Goal: Find specific page/section: Find specific page/section

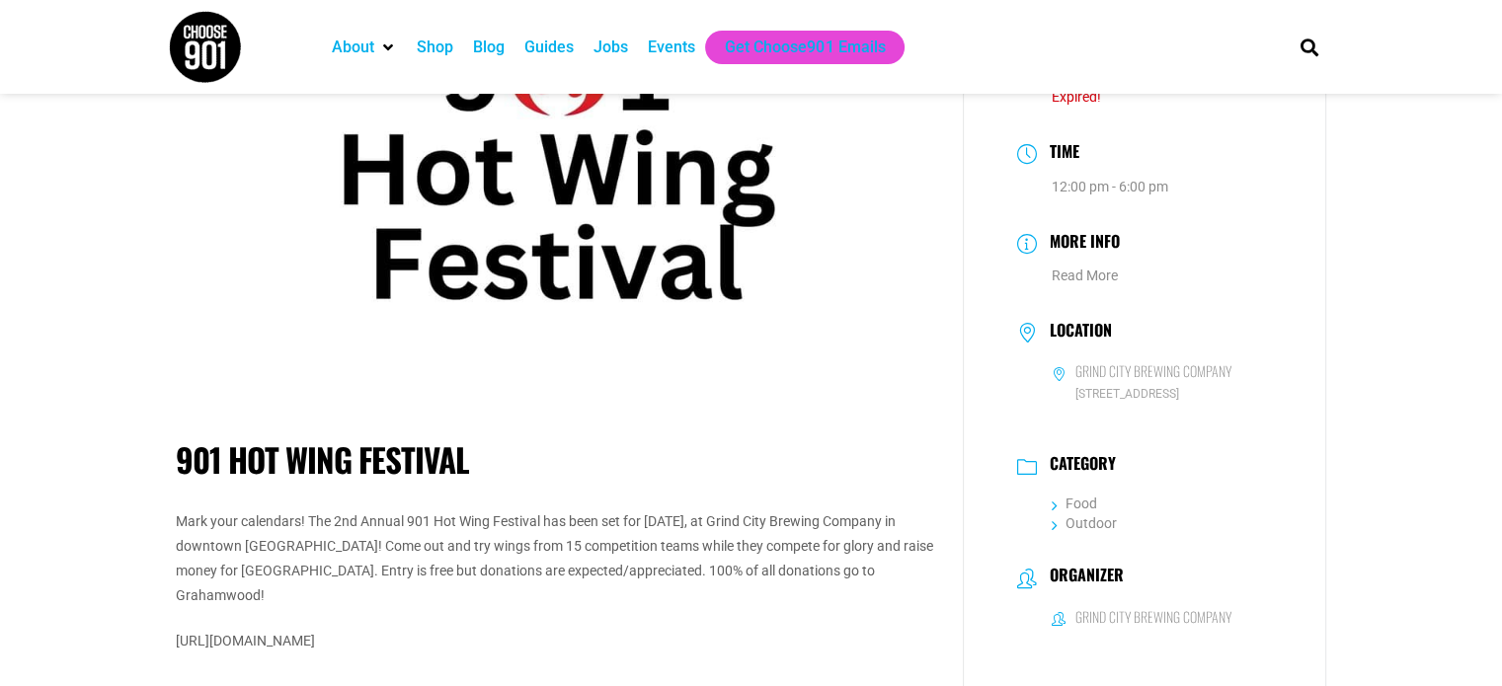
scroll to position [57, 0]
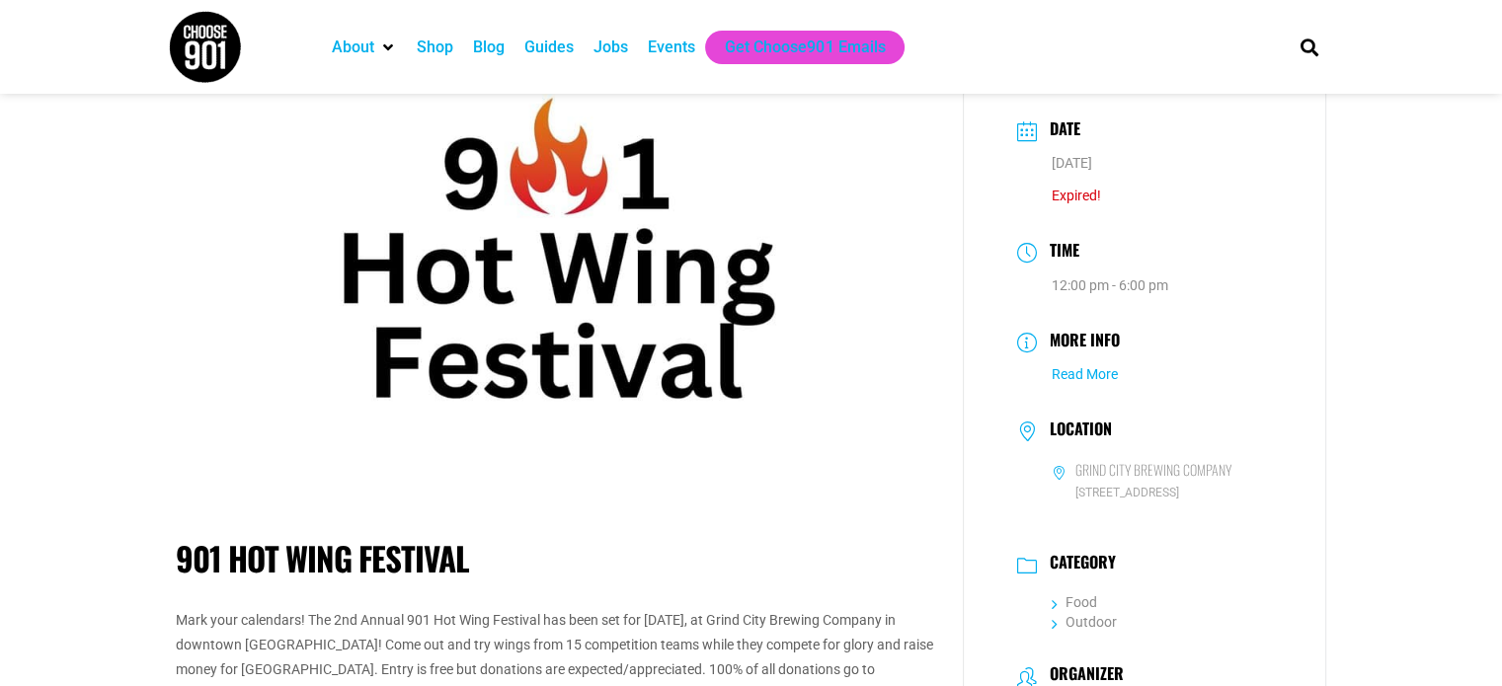
click at [1087, 370] on link "Read More" at bounding box center [1084, 374] width 66 height 16
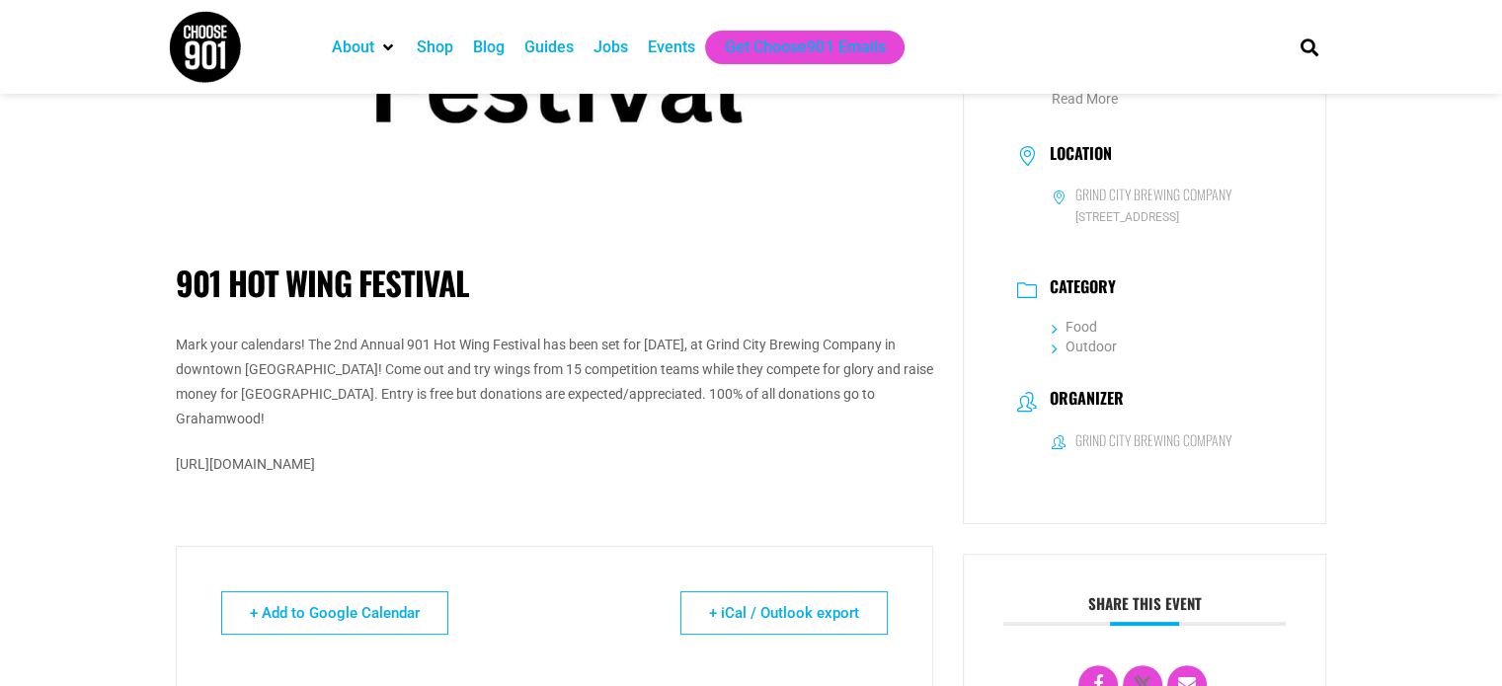
scroll to position [452, 0]
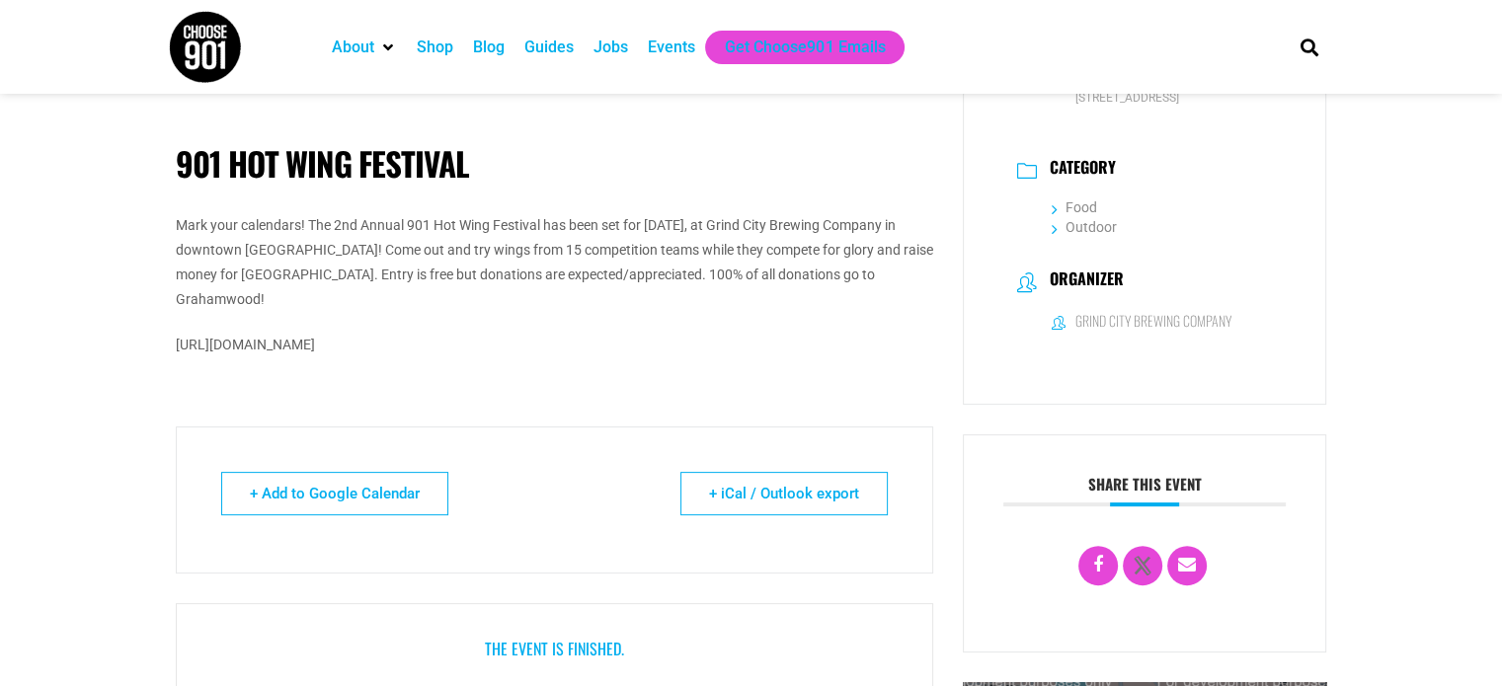
click at [311, 338] on p "[URL][DOMAIN_NAME]" at bounding box center [554, 345] width 757 height 25
copy div "[URL][DOMAIN_NAME]"
